Goal: Task Accomplishment & Management: Manage account settings

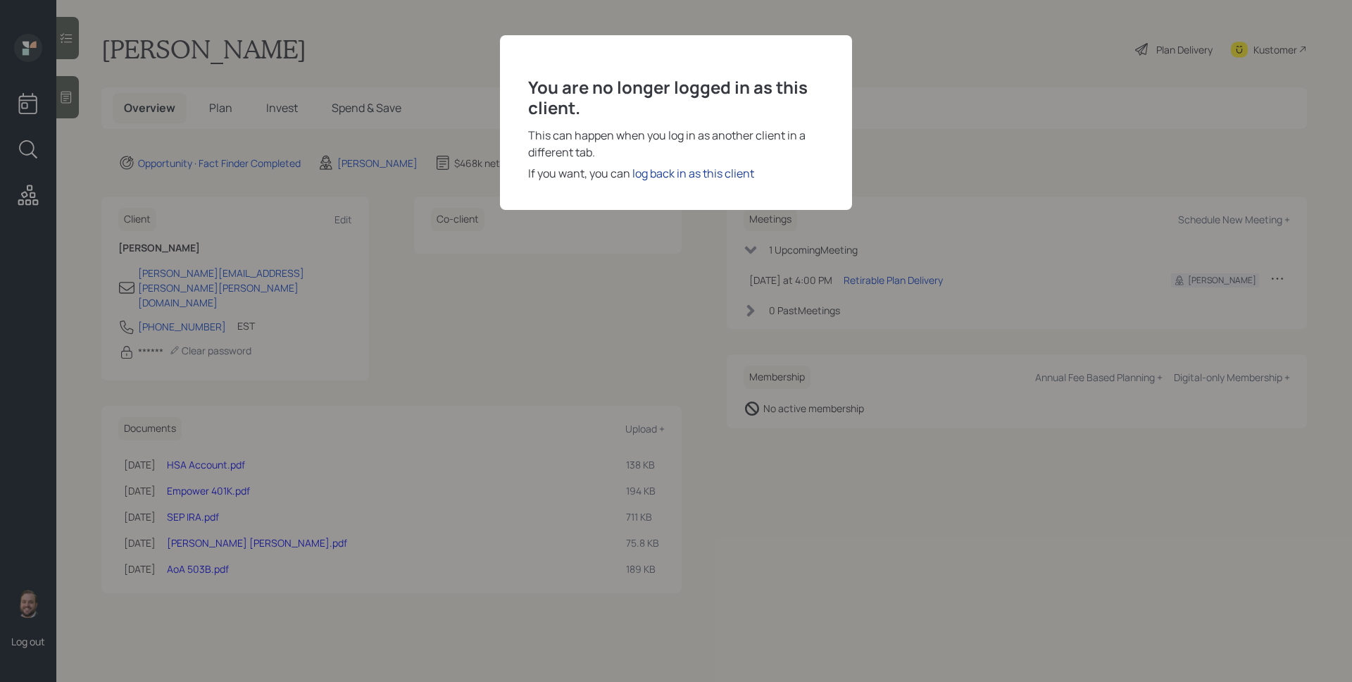
click at [733, 180] on div "log back in as this client" at bounding box center [693, 173] width 122 height 17
